Goal: Information Seeking & Learning: Learn about a topic

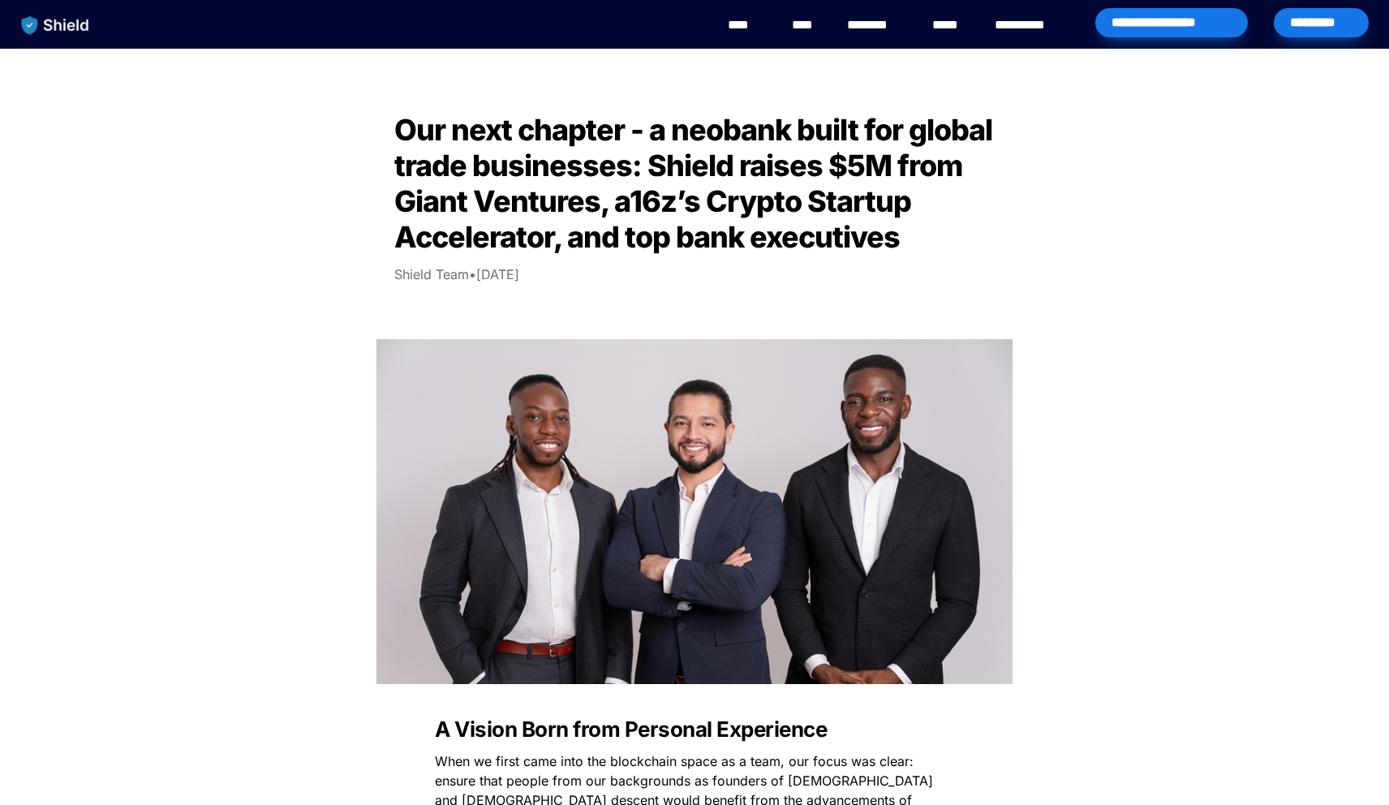
click at [440, 145] on span "Our next chapter - a neobank built for global trade businesses: Shield raises $…" at bounding box center [696, 183] width 604 height 143
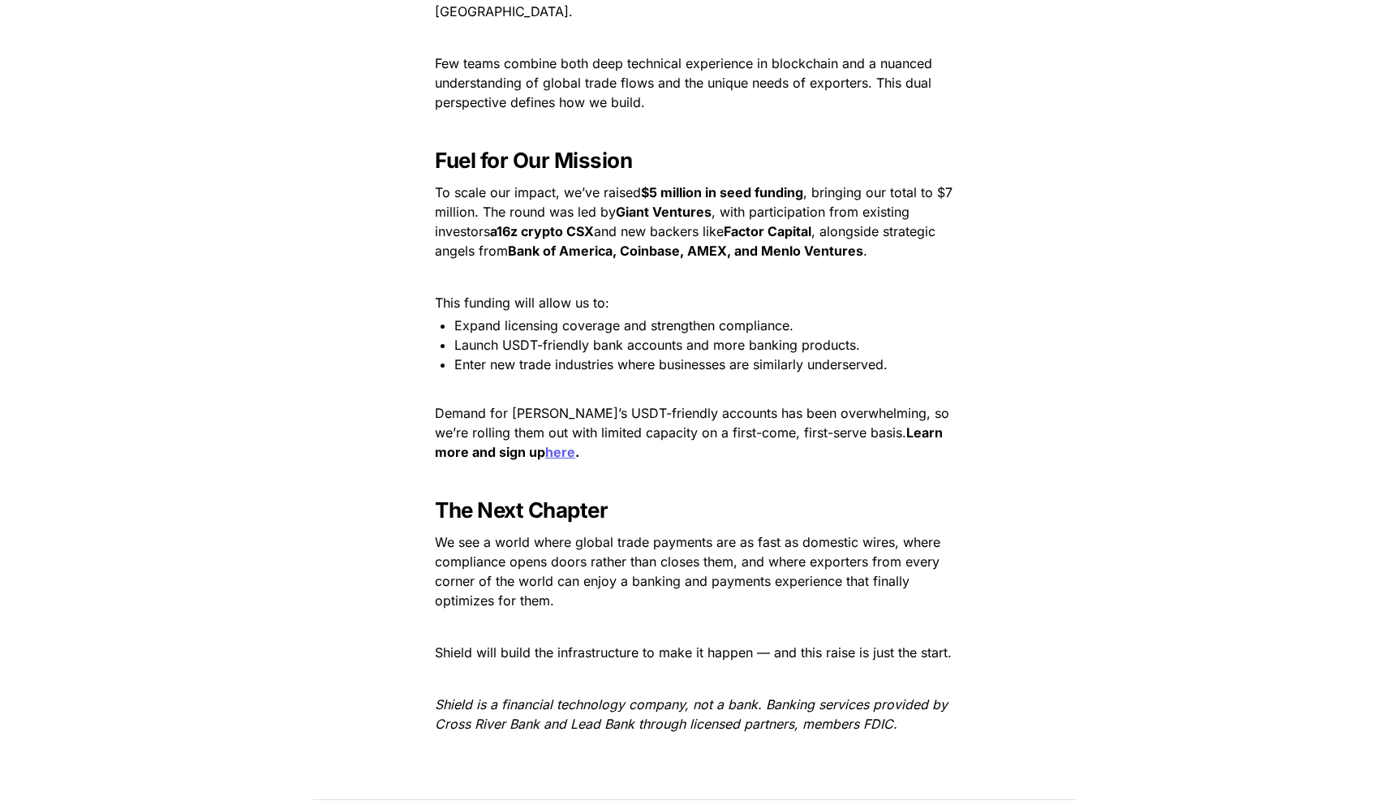
scroll to position [2255, 0]
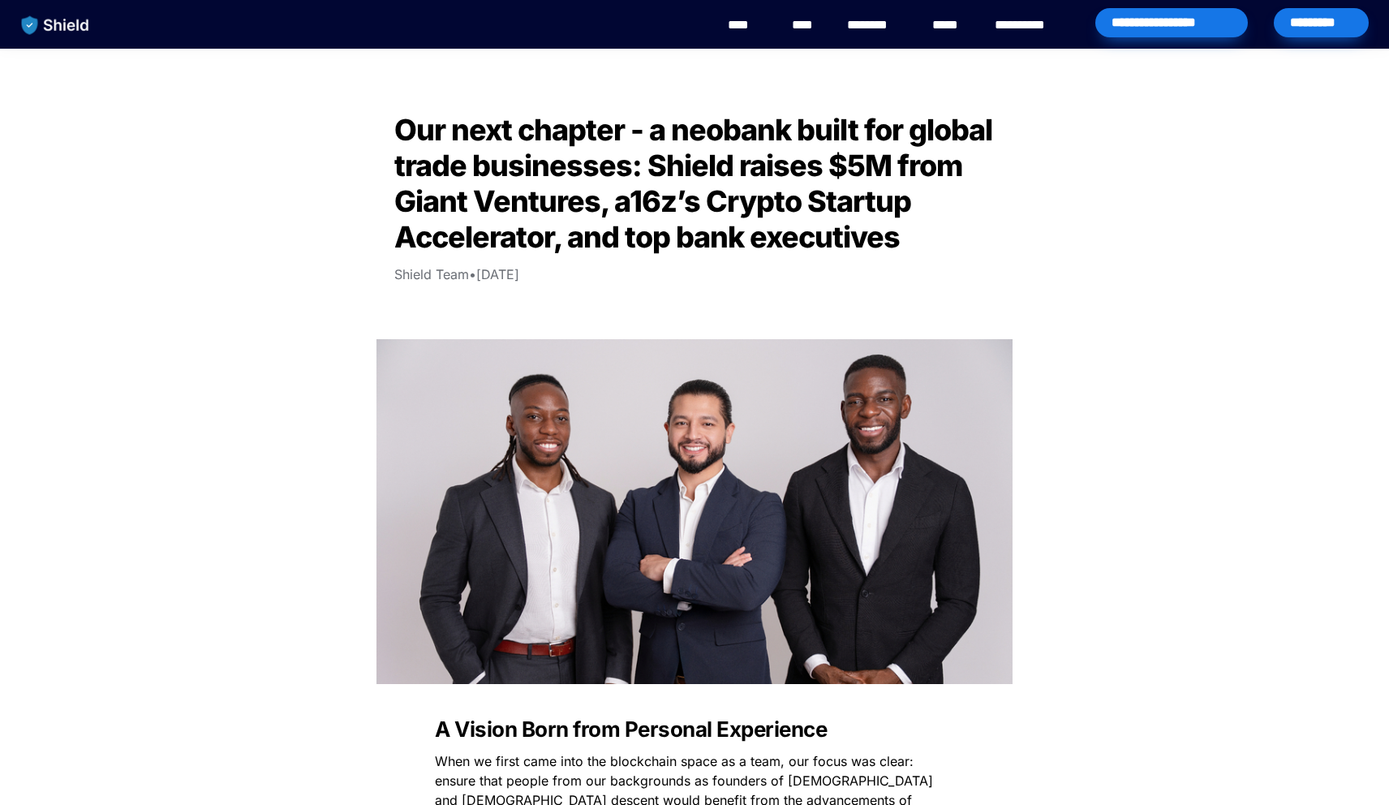
scroll to position [2255, 0]
